Goal: Task Accomplishment & Management: Manage account settings

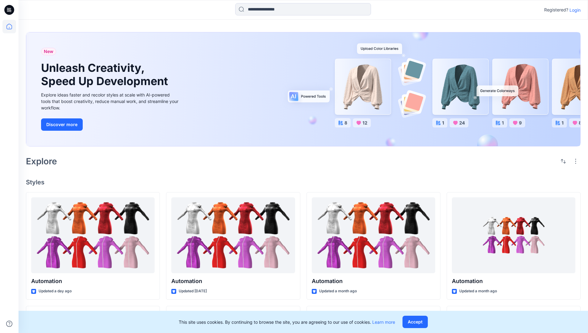
click at [574, 10] on p "Login" at bounding box center [575, 10] width 11 height 6
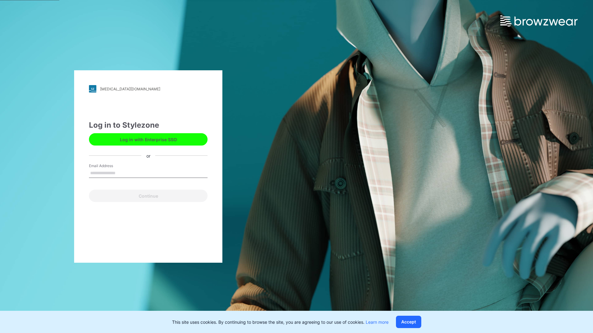
click at [122, 173] on input "Email Address" at bounding box center [148, 173] width 119 height 9
type input "**********"
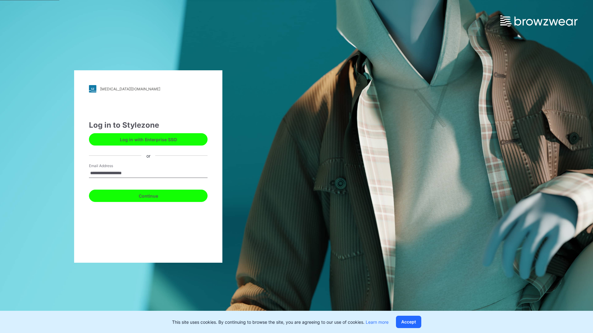
click at [155, 195] on button "Continue" at bounding box center [148, 196] width 119 height 12
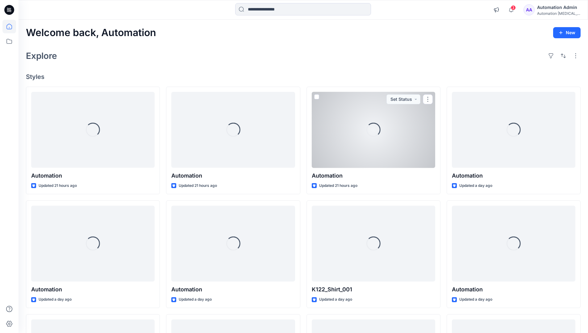
click at [12, 27] on icon at bounding box center [9, 27] width 6 height 6
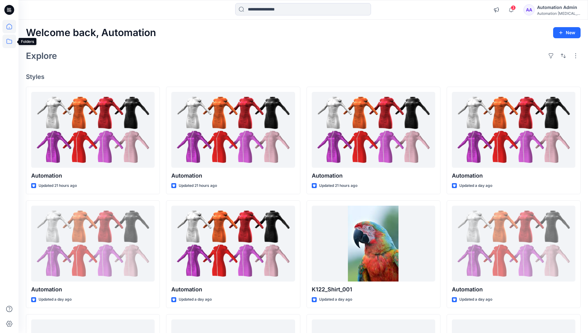
click at [11, 40] on icon at bounding box center [9, 42] width 14 height 14
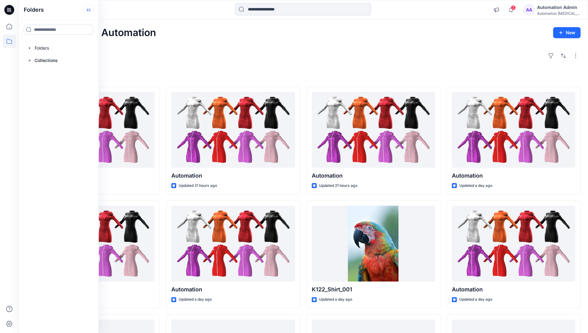
click at [90, 11] on icon at bounding box center [89, 10] width 10 height 10
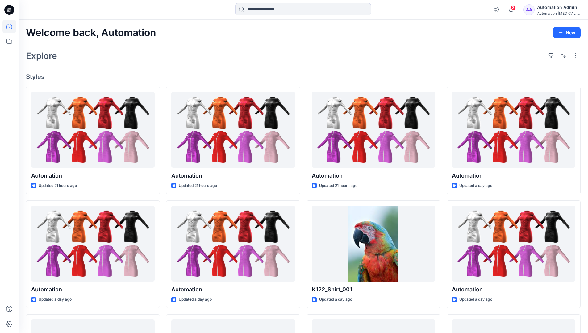
click at [557, 10] on div "Automation Admin" at bounding box center [558, 7] width 43 height 7
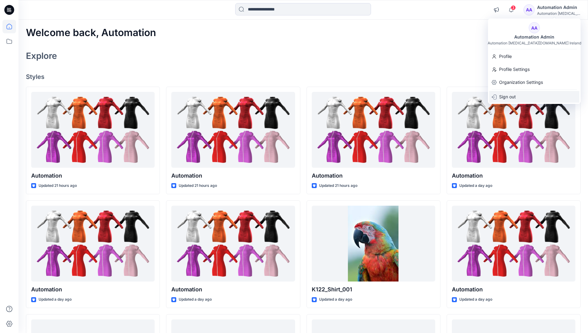
click at [504, 97] on p "Sign out" at bounding box center [507, 97] width 17 height 12
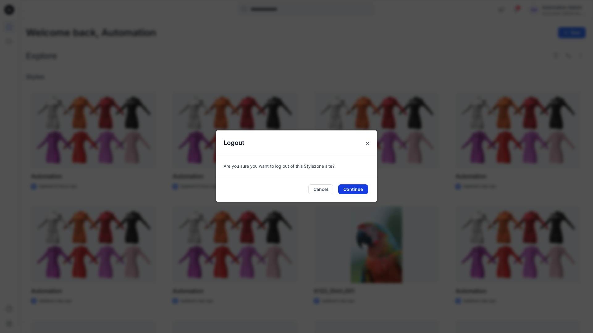
click at [342, 191] on button "Continue" at bounding box center [353, 190] width 30 height 10
